Goal: Task Accomplishment & Management: Manage account settings

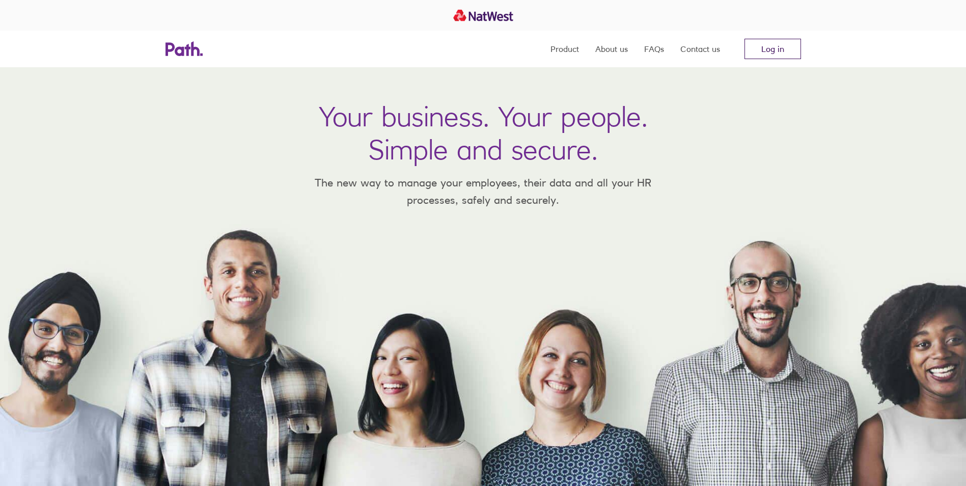
click at [778, 57] on link "Log in" at bounding box center [773, 49] width 57 height 20
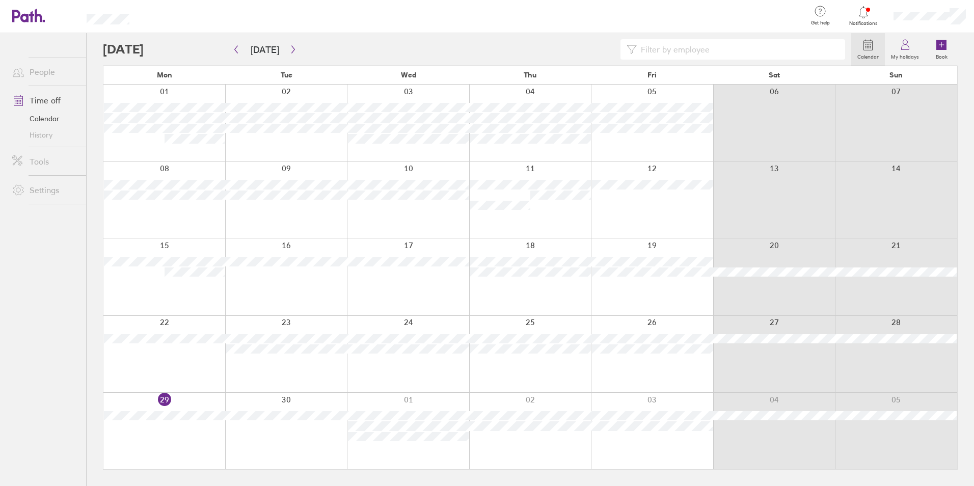
click at [903, 10] on div at bounding box center [929, 16] width 89 height 33
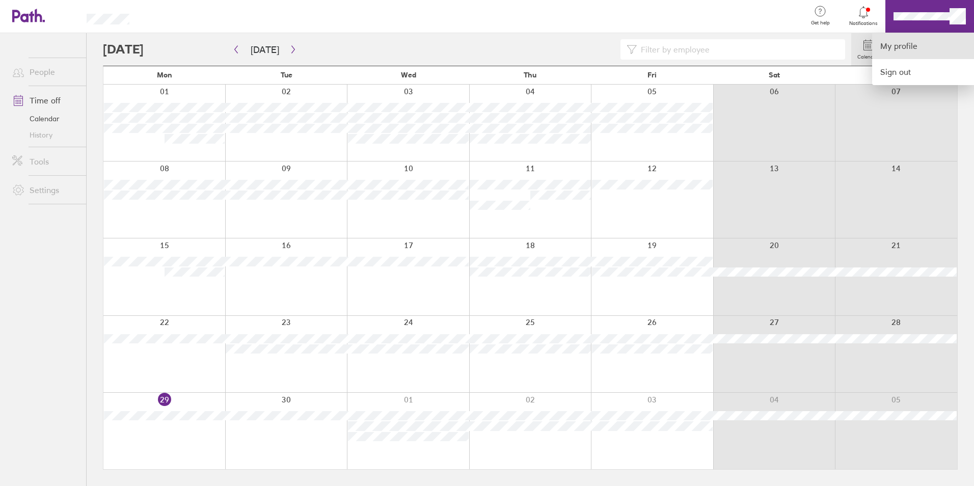
click at [911, 39] on link "My profile" at bounding box center [923, 46] width 102 height 26
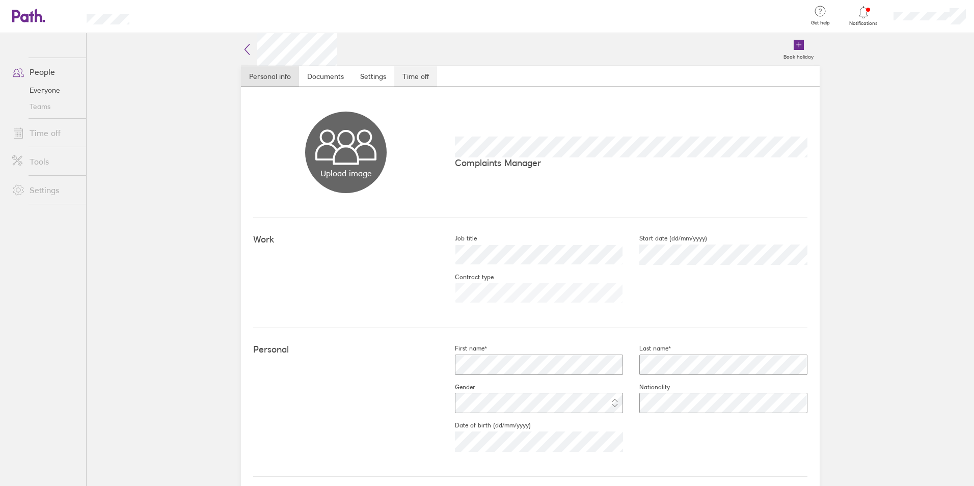
click at [405, 79] on link "Time off" at bounding box center [415, 76] width 43 height 20
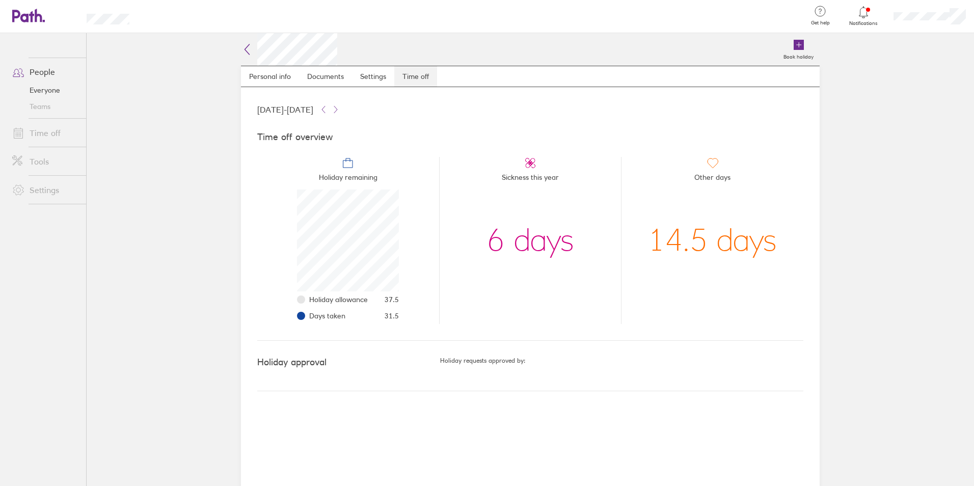
scroll to position [102, 102]
click at [361, 73] on link "Settings" at bounding box center [373, 76] width 42 height 20
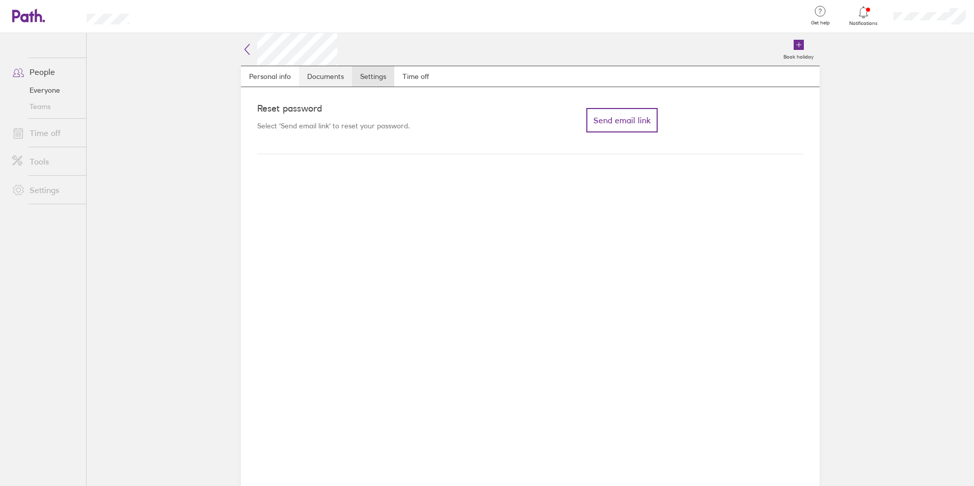
click at [327, 73] on link "Documents" at bounding box center [325, 76] width 53 height 20
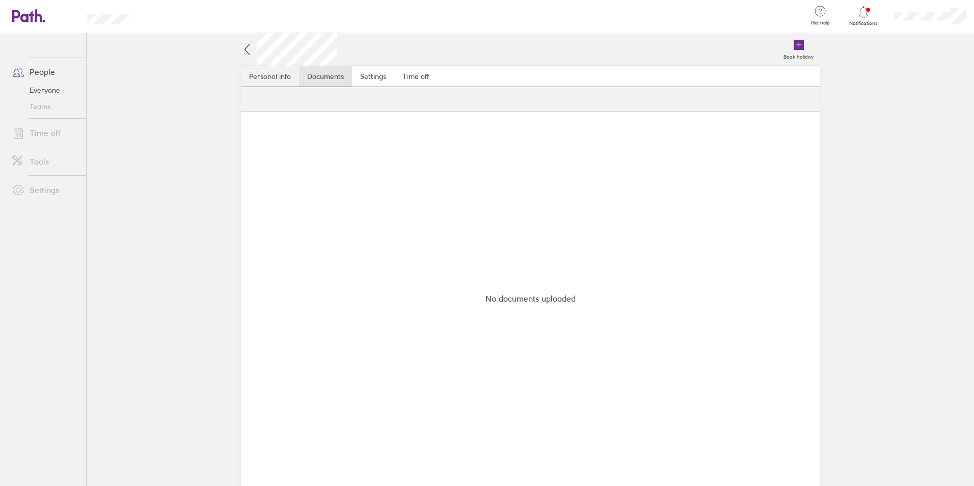
click at [274, 74] on link "Personal info" at bounding box center [270, 76] width 58 height 20
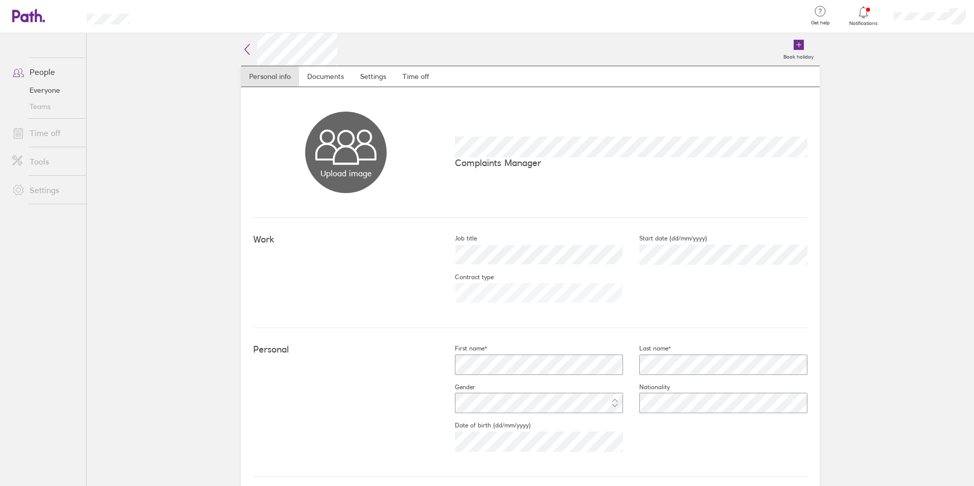
click at [21, 14] on icon at bounding box center [28, 16] width 33 height 14
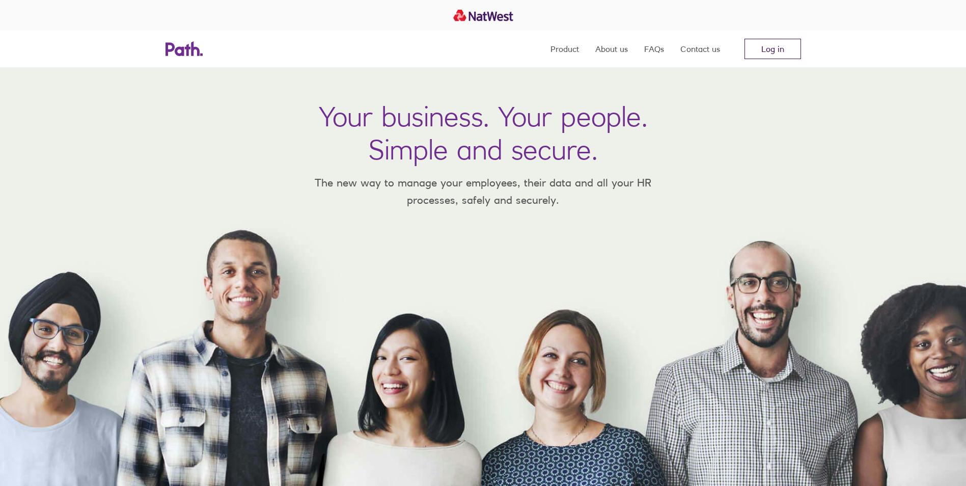
click at [790, 51] on link "Log in" at bounding box center [773, 49] width 57 height 20
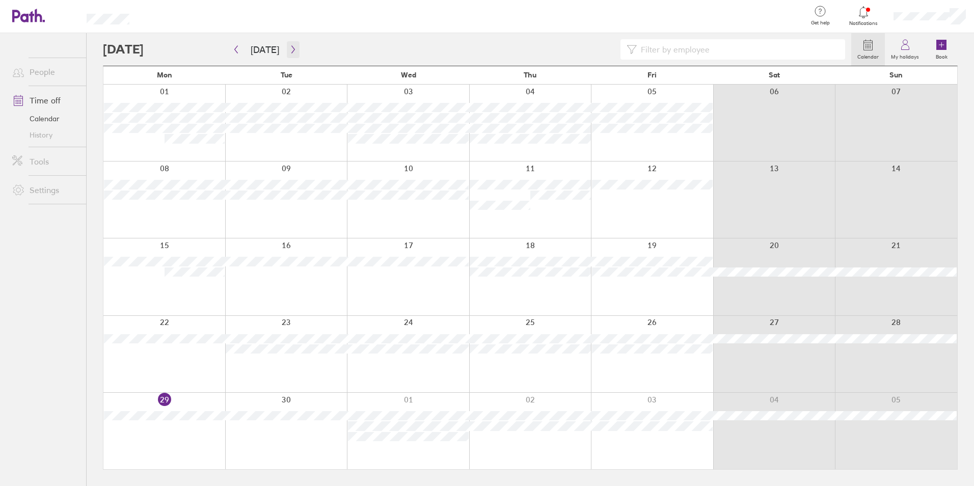
click at [289, 51] on icon "button" at bounding box center [293, 49] width 8 height 8
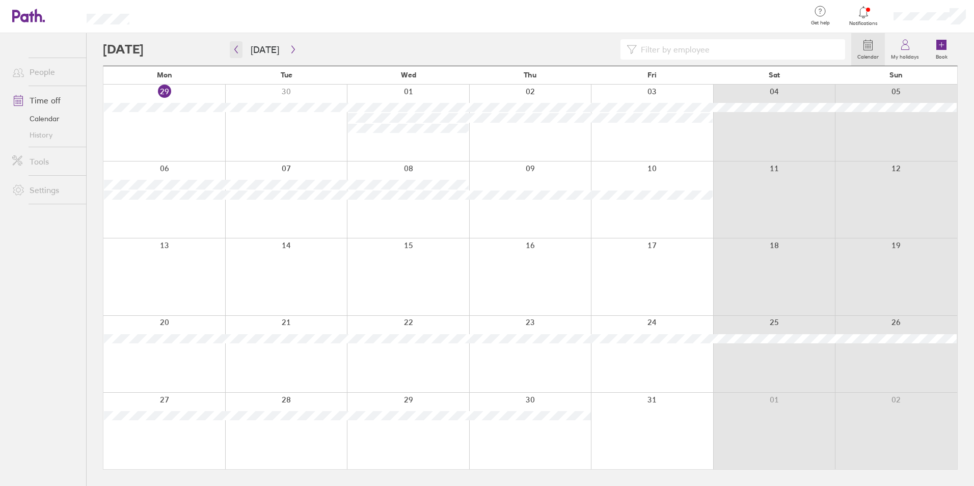
click at [233, 48] on icon "button" at bounding box center [236, 49] width 8 height 8
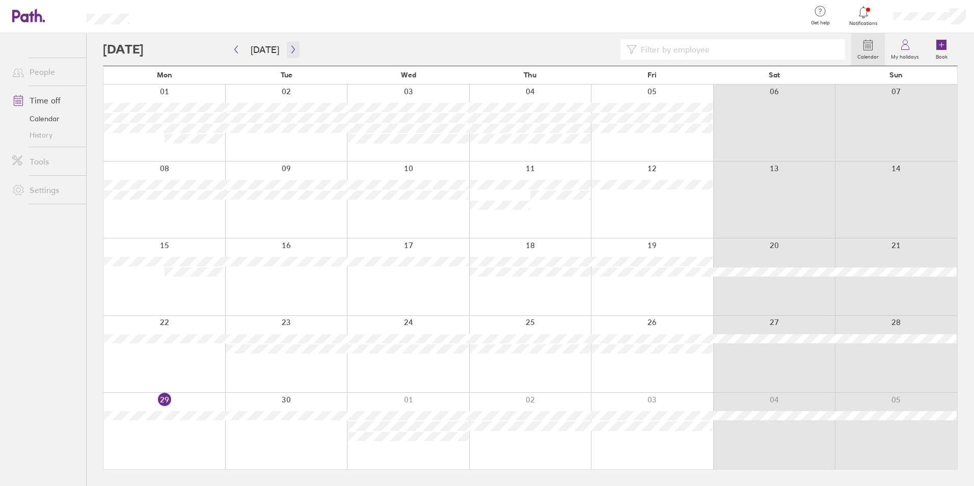
click at [289, 51] on icon "button" at bounding box center [293, 49] width 8 height 8
